Goal: Task Accomplishment & Management: Complete application form

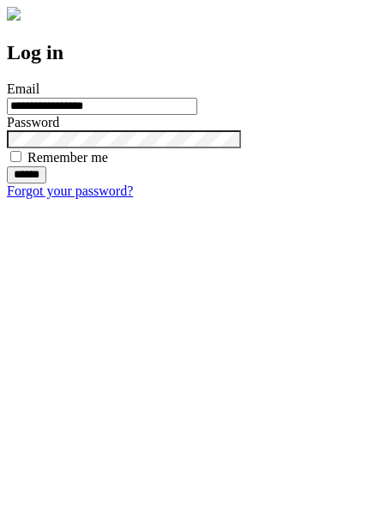
type input "**********"
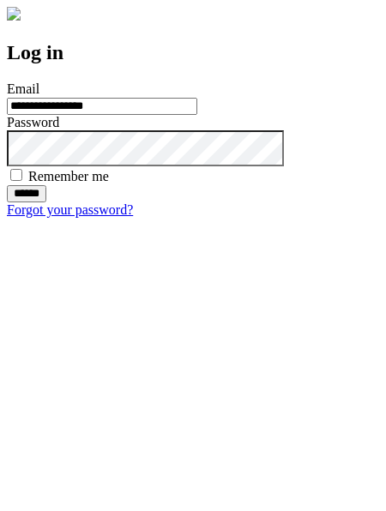
click at [46, 203] on input "******" at bounding box center [26, 193] width 39 height 17
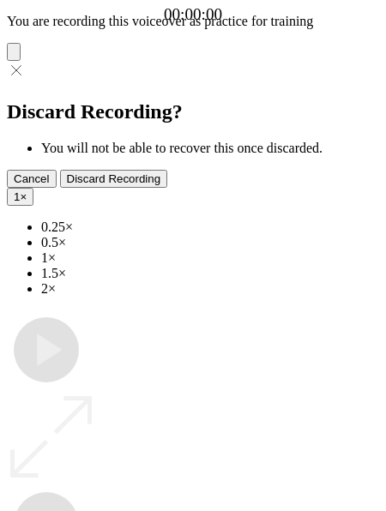
type input "**********"
